Goal: Task Accomplishment & Management: Complete application form

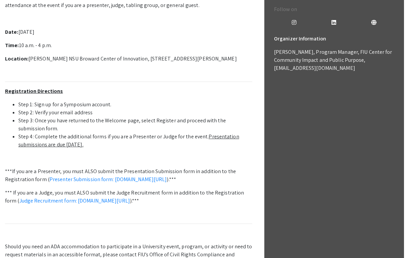
scroll to position [282, 0]
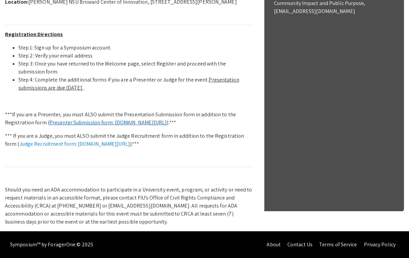
click at [102, 119] on link "Presenter Submission form: [DOMAIN_NAME][URL]" at bounding box center [109, 122] width 118 height 7
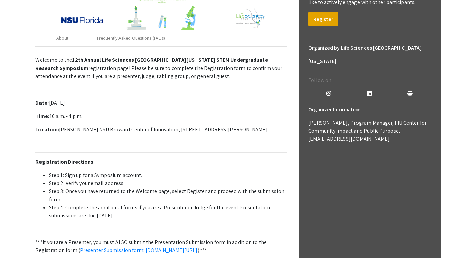
scroll to position [136, 0]
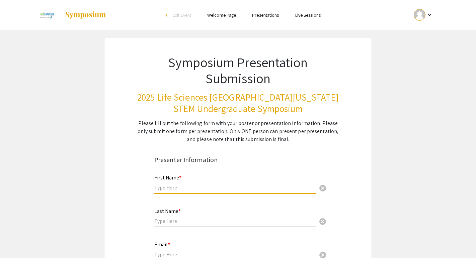
click at [191, 186] on input "text" at bounding box center [235, 187] width 162 height 7
type input "Brianna"
type input "Bourke"
type input "bb2022@mynsu.nova.edu"
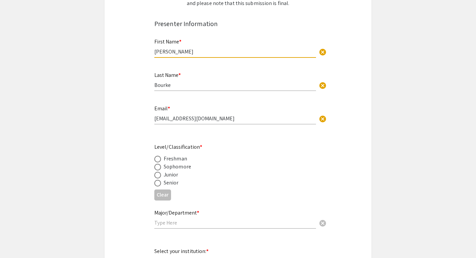
scroll to position [143, 0]
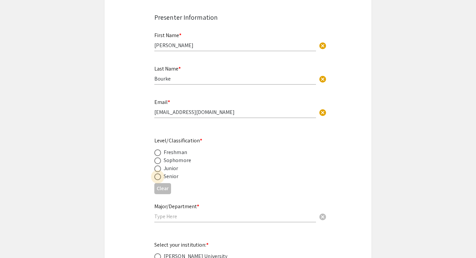
click at [159, 178] on span at bounding box center [157, 177] width 7 height 7
click at [159, 178] on input "radio" at bounding box center [157, 177] width 7 height 7
radio input "true"
click at [176, 218] on input "text" at bounding box center [235, 216] width 162 height 7
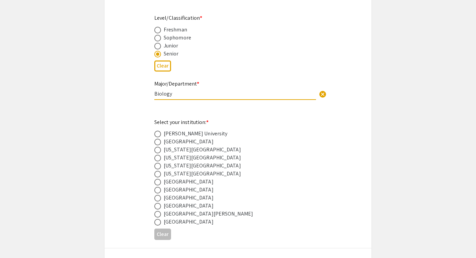
scroll to position [269, 0]
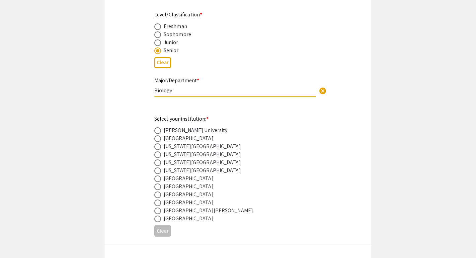
type input "Biology"
click at [161, 195] on label at bounding box center [158, 195] width 9 height 7
click at [161, 195] on input "radio" at bounding box center [157, 195] width 7 height 7
radio input "true"
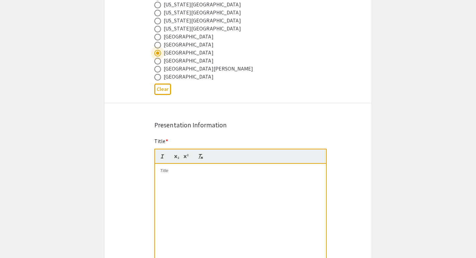
scroll to position [419, 0]
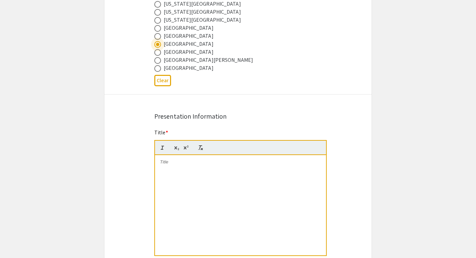
click at [203, 172] on div at bounding box center [240, 205] width 171 height 100
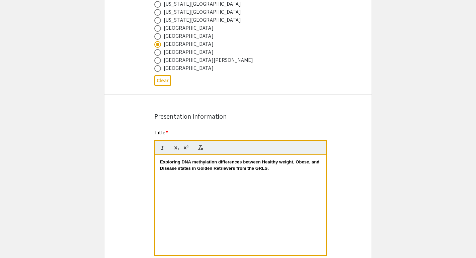
scroll to position [0, 0]
click at [195, 164] on strong "Exploring DNA methylation differences between Healthy weight, Obese, and Diseas…" at bounding box center [240, 165] width 161 height 11
click at [220, 162] on strong "Exploring DNA Methylation differences between Healthy weight, Obese, and Diseas…" at bounding box center [240, 165] width 160 height 11
click at [283, 165] on strong "Exploring DNA Methylation Differences between Healthy weight, Obese, and Diseas…" at bounding box center [240, 165] width 161 height 11
click at [180, 171] on strong "Exploring DNA Methylation Differences between Healthy Weight, Obese, and Diseas…" at bounding box center [241, 165] width 162 height 11
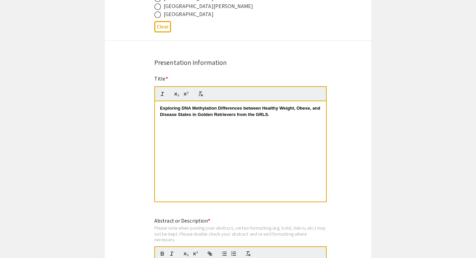
scroll to position [479, 0]
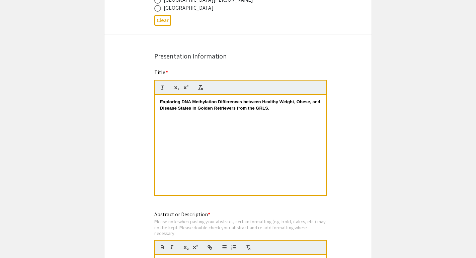
click at [281, 111] on p "Exploring DNA Methylation Differences between Healthy Weight, Obese, and Diseas…" at bounding box center [240, 105] width 161 height 12
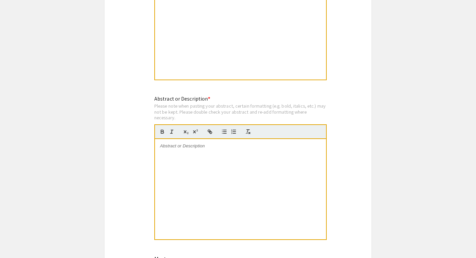
scroll to position [637, 0]
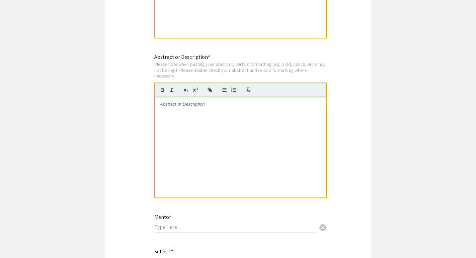
click at [222, 136] on div at bounding box center [240, 147] width 171 height 100
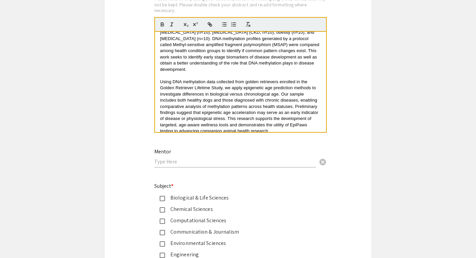
scroll to position [727, 0]
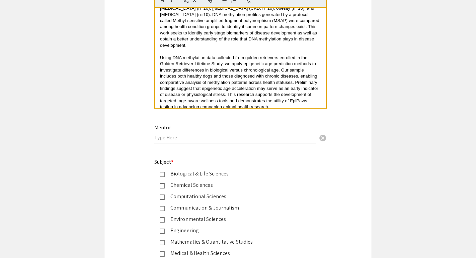
click at [233, 134] on div "Mentor cancel" at bounding box center [235, 130] width 162 height 25
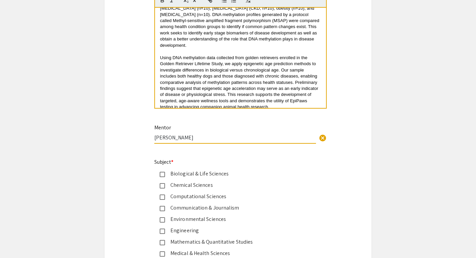
click at [170, 140] on input "Andria Beal" at bounding box center [235, 137] width 162 height 7
type input "Andria Hubner Beal"
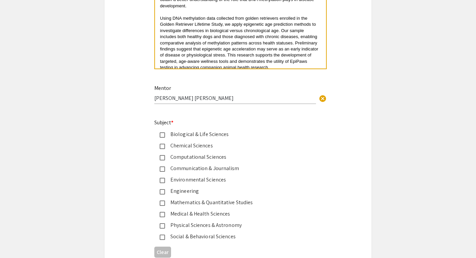
scroll to position [766, 0]
click at [163, 132] on div "Biological & Life Sciences" at bounding box center [232, 134] width 157 height 8
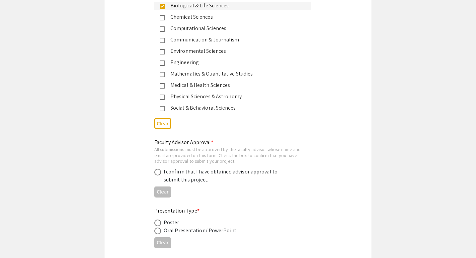
scroll to position [908, 0]
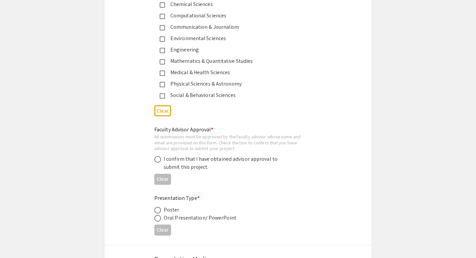
click at [160, 161] on span at bounding box center [157, 159] width 7 height 7
click at [160, 161] on input "radio" at bounding box center [157, 159] width 7 height 7
radio input "true"
click at [158, 213] on span at bounding box center [157, 210] width 7 height 7
click at [158, 213] on input "radio" at bounding box center [157, 210] width 7 height 7
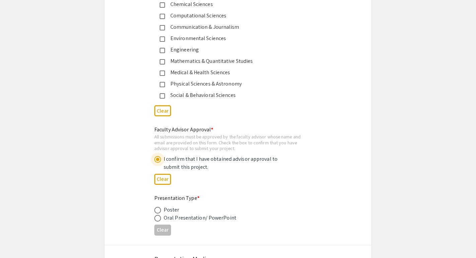
radio input "true"
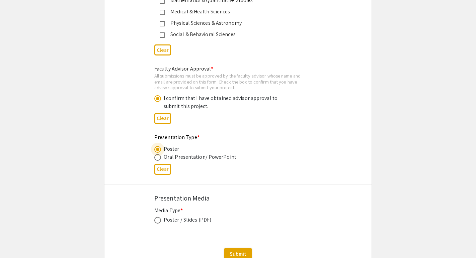
scroll to position [1023, 0]
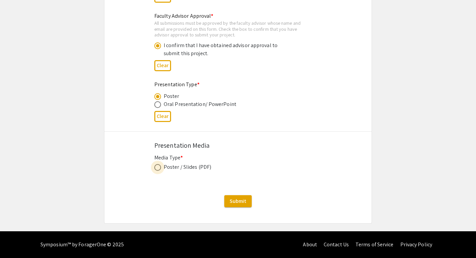
click at [159, 167] on span at bounding box center [157, 167] width 7 height 7
click at [159, 167] on input "radio" at bounding box center [157, 167] width 7 height 7
radio input "true"
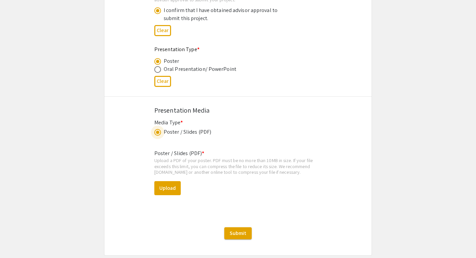
scroll to position [1060, 0]
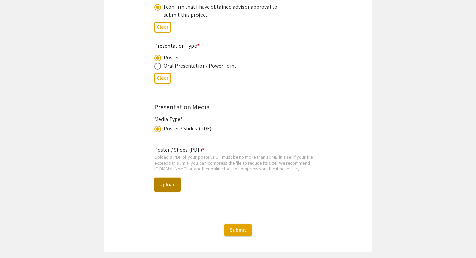
click at [165, 187] on button "Upload" at bounding box center [167, 185] width 26 height 14
click at [165, 189] on button "Upload" at bounding box center [167, 185] width 26 height 14
click at [163, 191] on button "Upload" at bounding box center [167, 185] width 26 height 14
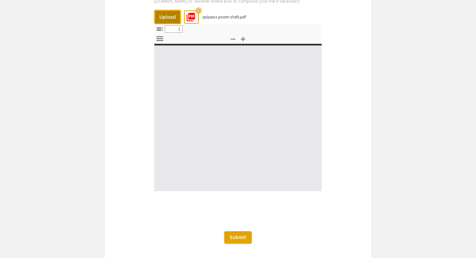
type input "0"
select select "custom"
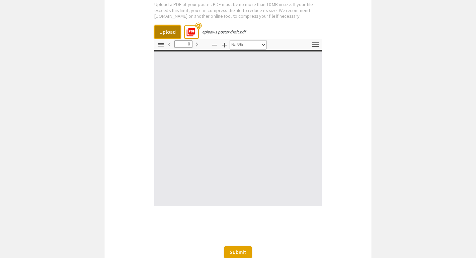
scroll to position [1212, 0]
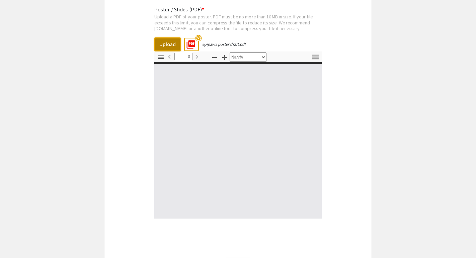
type input "1"
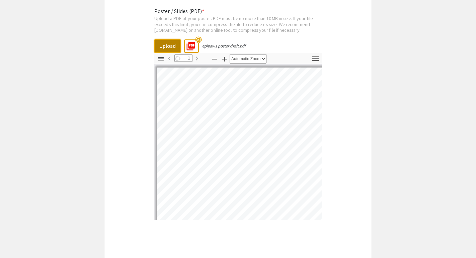
select select "auto"
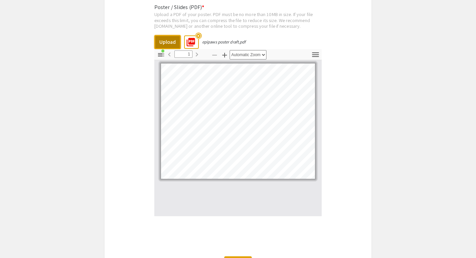
scroll to position [1266, 0]
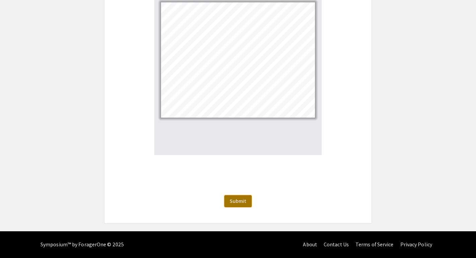
click at [242, 202] on span "Submit" at bounding box center [237, 201] width 17 height 7
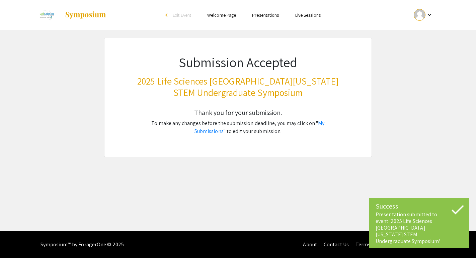
scroll to position [0, 0]
